Goal: Find contact information: Find contact information

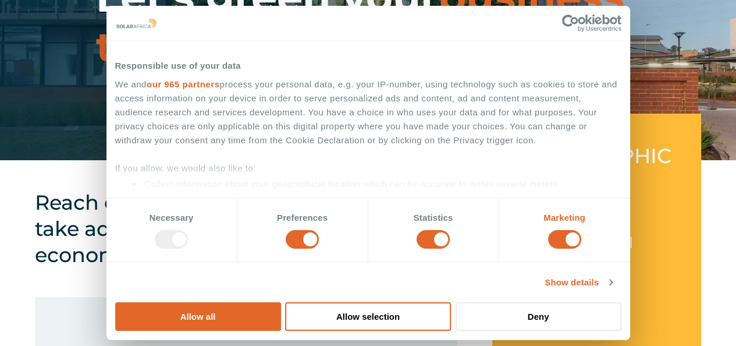
click at [544, 222] on strong "Marketing" at bounding box center [565, 217] width 42 height 10
click at [548, 249] on input "Marketing" at bounding box center [564, 239] width 33 height 19
checkbox input "false"
click at [548, 249] on input "Marketing" at bounding box center [564, 239] width 33 height 19
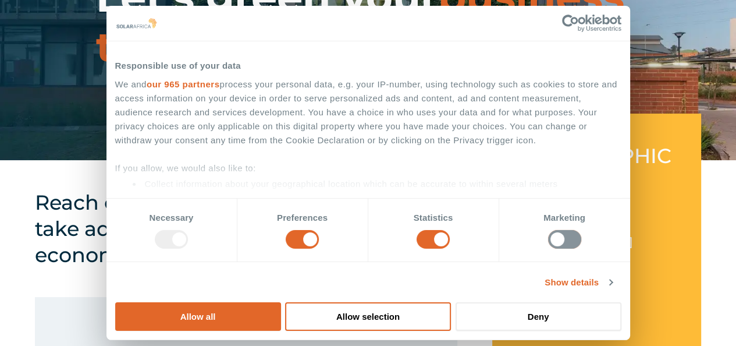
checkbox input "true"
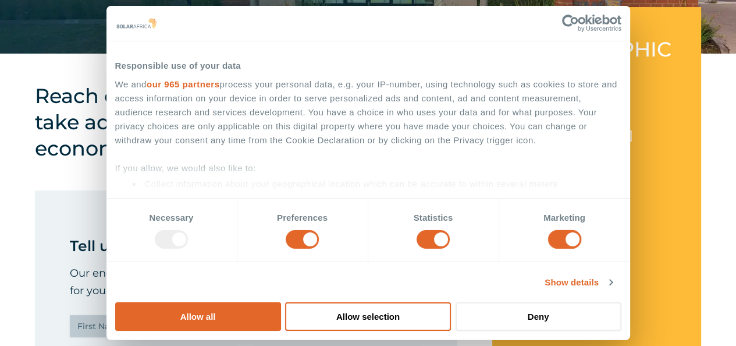
scroll to position [291, 0]
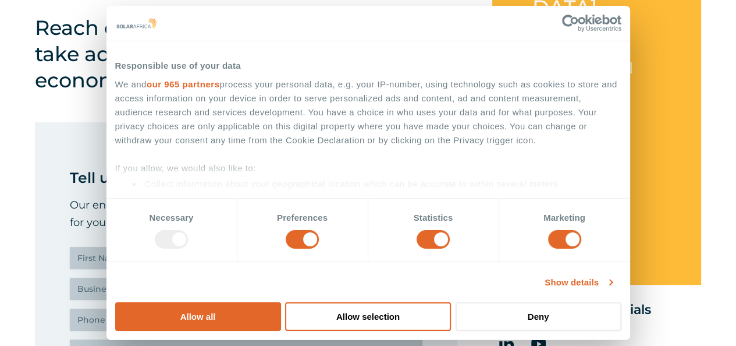
click at [612, 289] on link "Show details" at bounding box center [579, 282] width 68 height 14
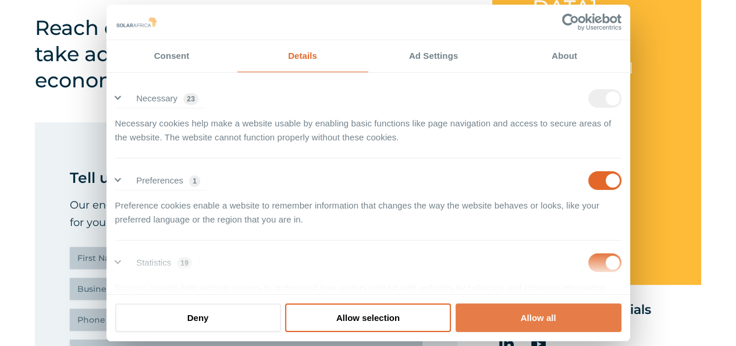
click at [540, 303] on button "Allow all" at bounding box center [539, 317] width 166 height 29
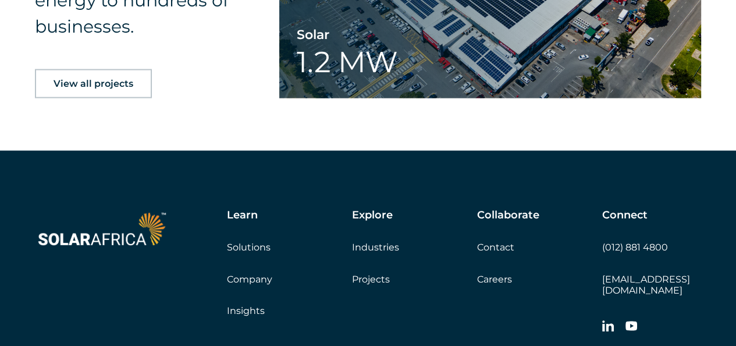
scroll to position [1921, 0]
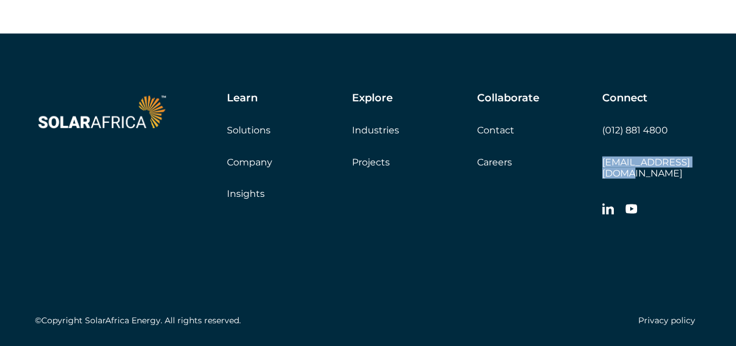
drag, startPoint x: 703, startPoint y: 159, endPoint x: 601, endPoint y: 166, distance: 102.1
click at [602, 165] on div "Learn Solutions Company Insights Explore Industries Projects Collaborate Contac…" at bounding box center [368, 212] width 736 height 356
copy link "[EMAIL_ADDRESS][DOMAIN_NAME]"
